Goal: Find specific page/section: Find specific page/section

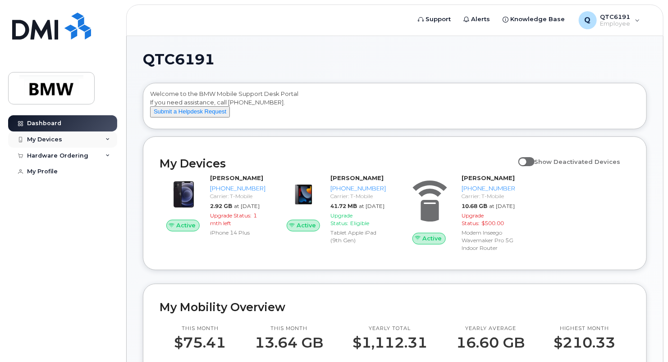
click at [90, 135] on div "My Devices" at bounding box center [62, 140] width 109 height 16
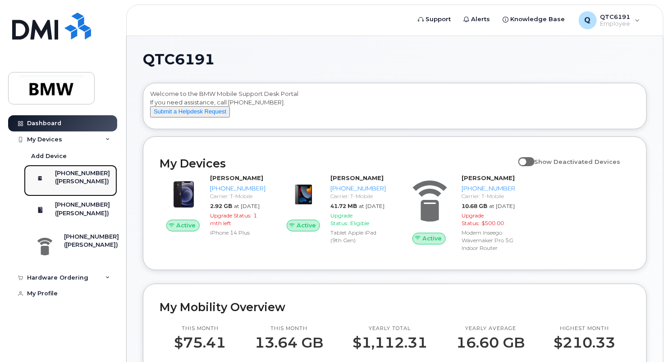
click at [93, 186] on div "([PERSON_NAME])" at bounding box center [82, 181] width 55 height 8
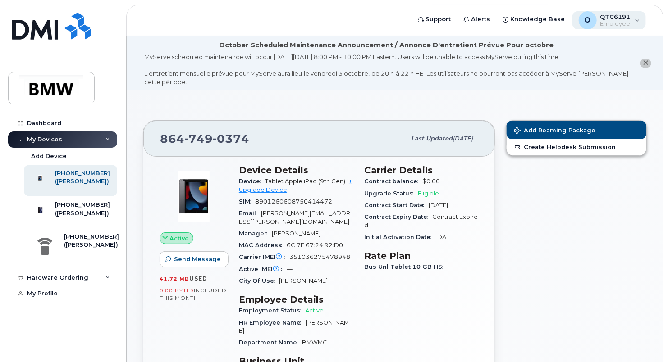
click at [640, 21] on div "Q QTC6191 Employee" at bounding box center [609, 20] width 74 height 18
